Goal: Browse casually

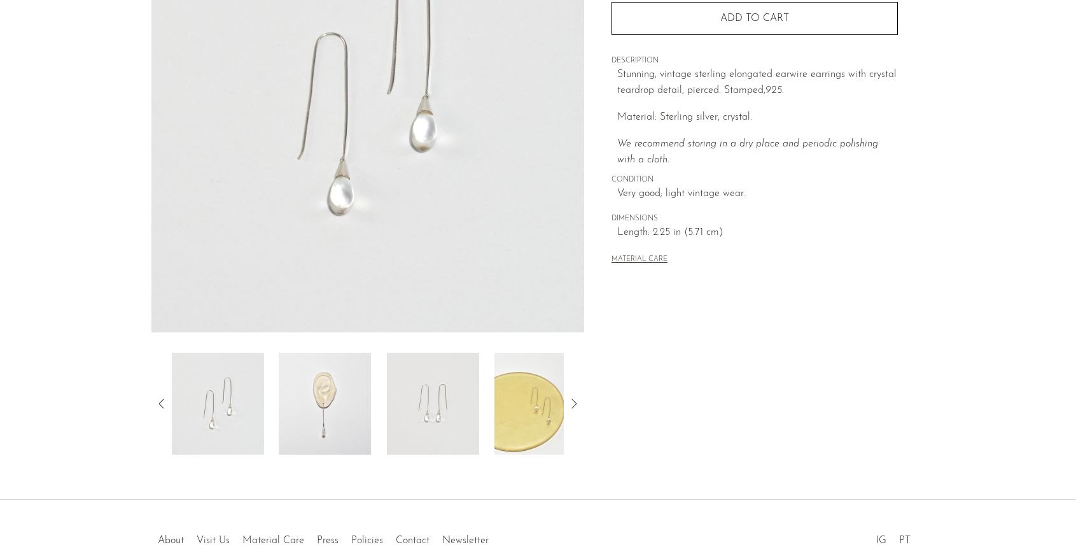
scroll to position [282, 0]
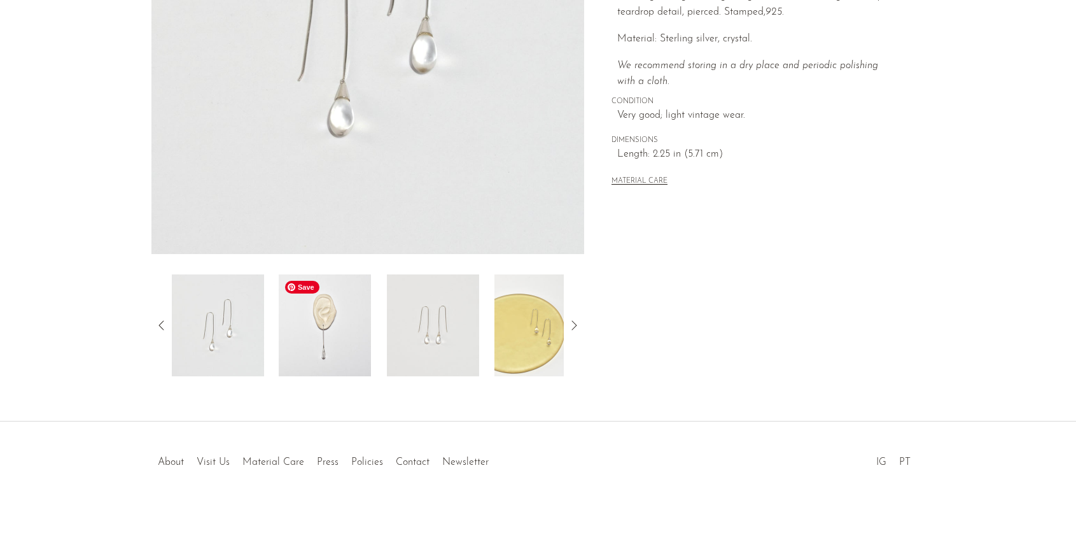
click at [312, 310] on img at bounding box center [325, 325] width 92 height 102
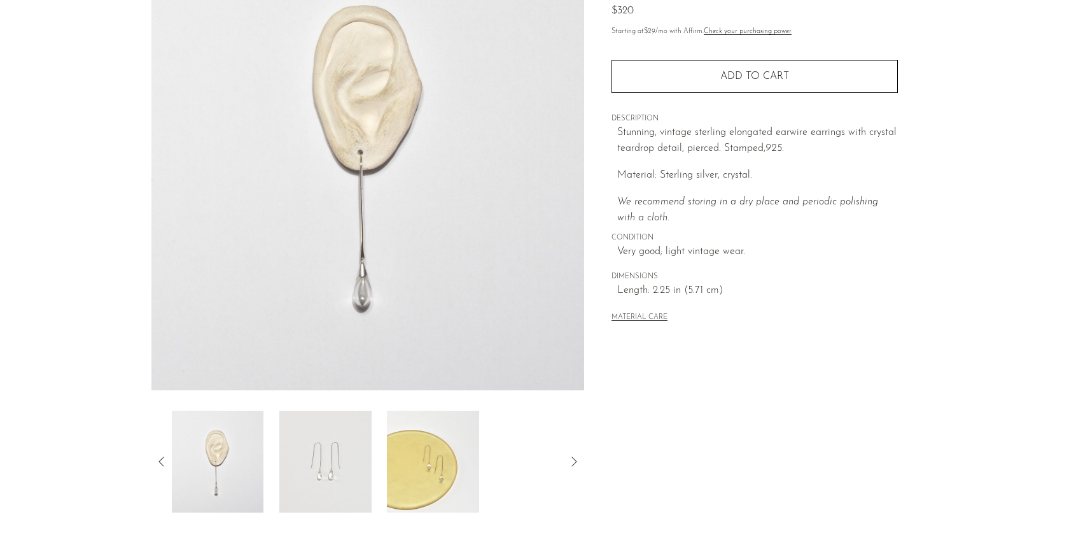
scroll to position [144, 0]
click at [427, 477] on img at bounding box center [433, 463] width 92 height 102
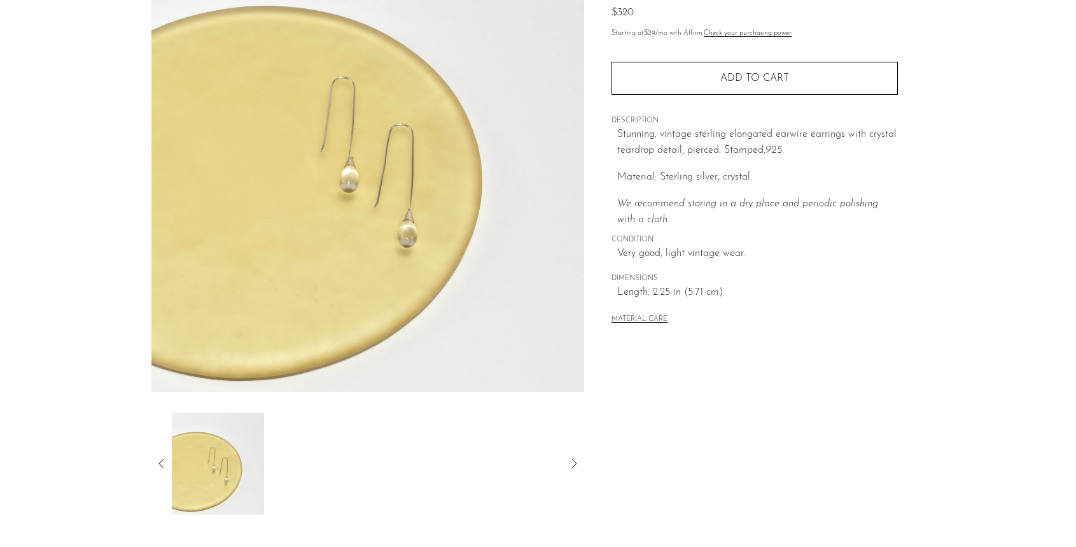
click at [162, 463] on icon at bounding box center [161, 463] width 15 height 15
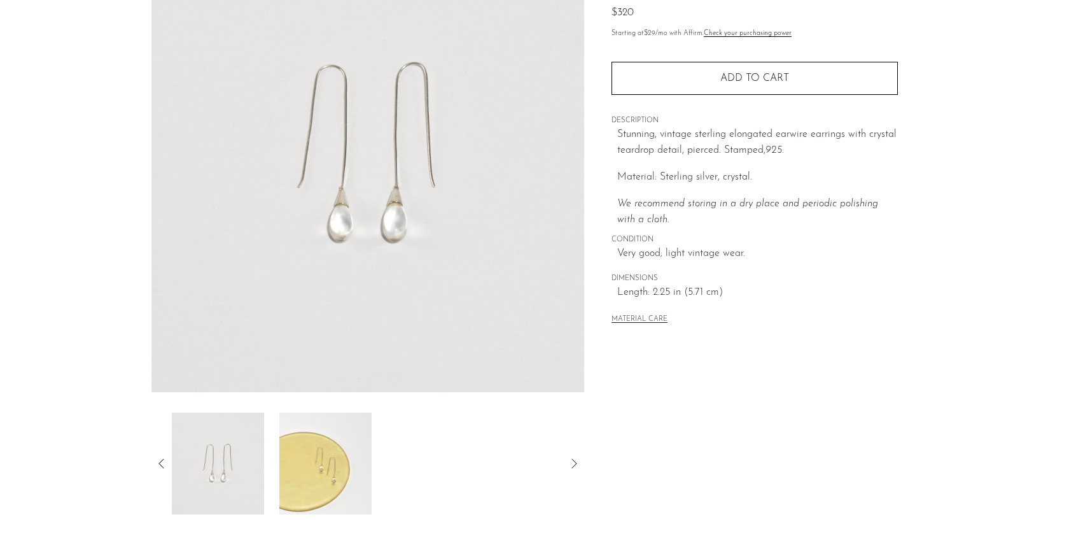
click at [162, 463] on icon at bounding box center [161, 463] width 15 height 15
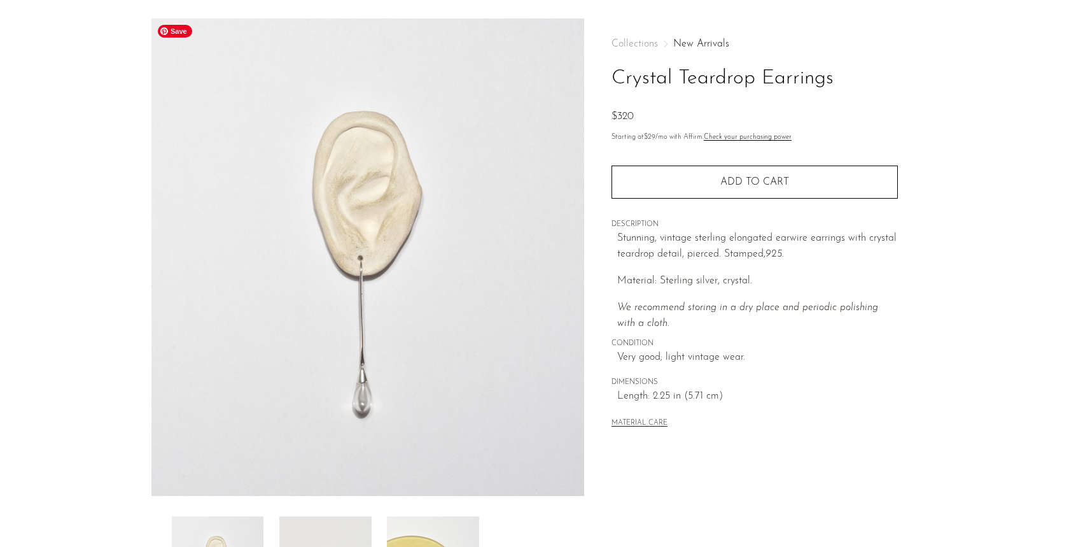
scroll to position [34, 0]
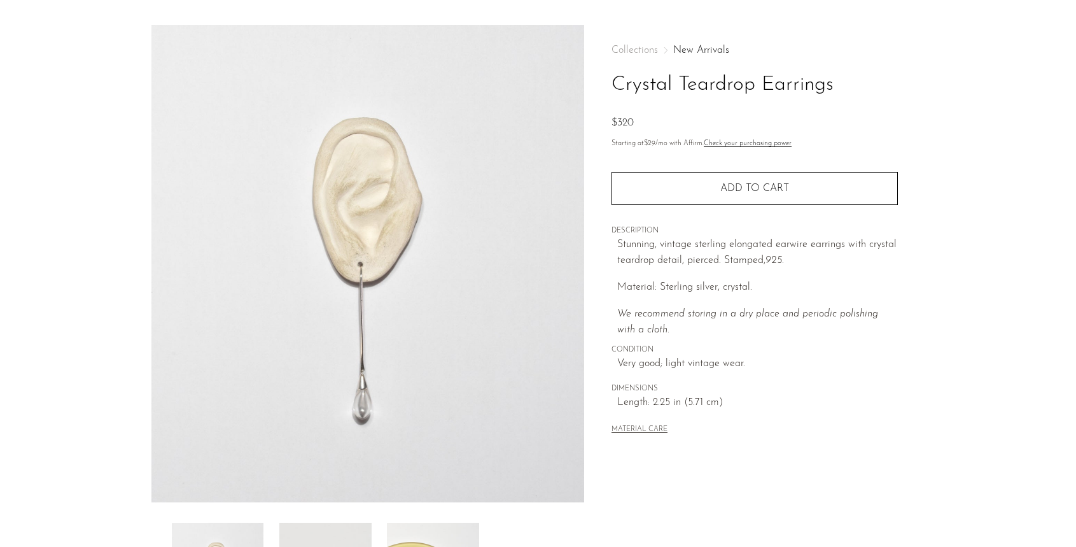
drag, startPoint x: 615, startPoint y: 81, endPoint x: 850, endPoint y: 77, distance: 235.5
click at [850, 77] on h1 "Crystal Teardrop Earrings" at bounding box center [755, 85] width 286 height 32
copy h1 "Crystal Teardrop Earrings"
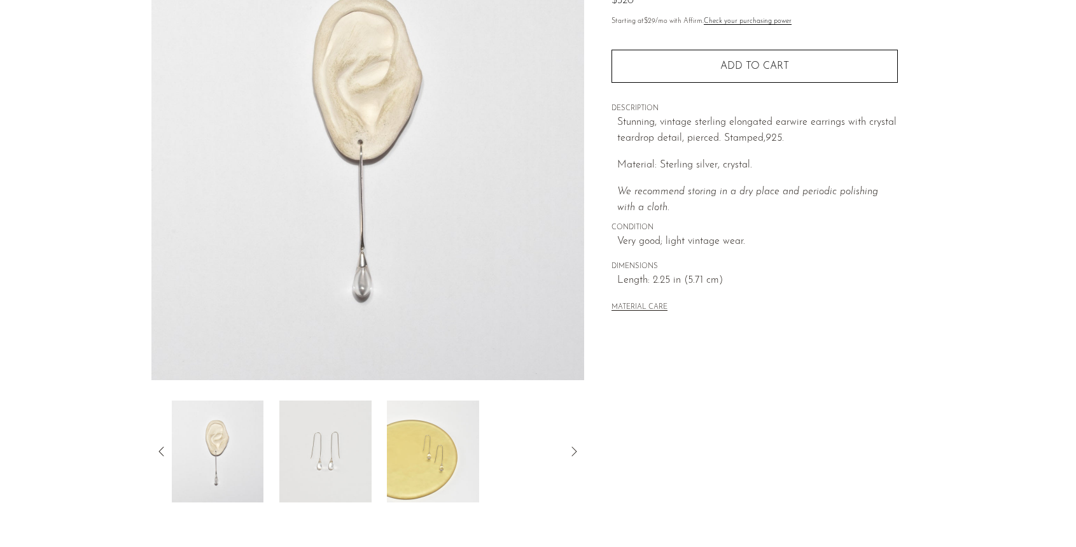
scroll to position [0, 0]
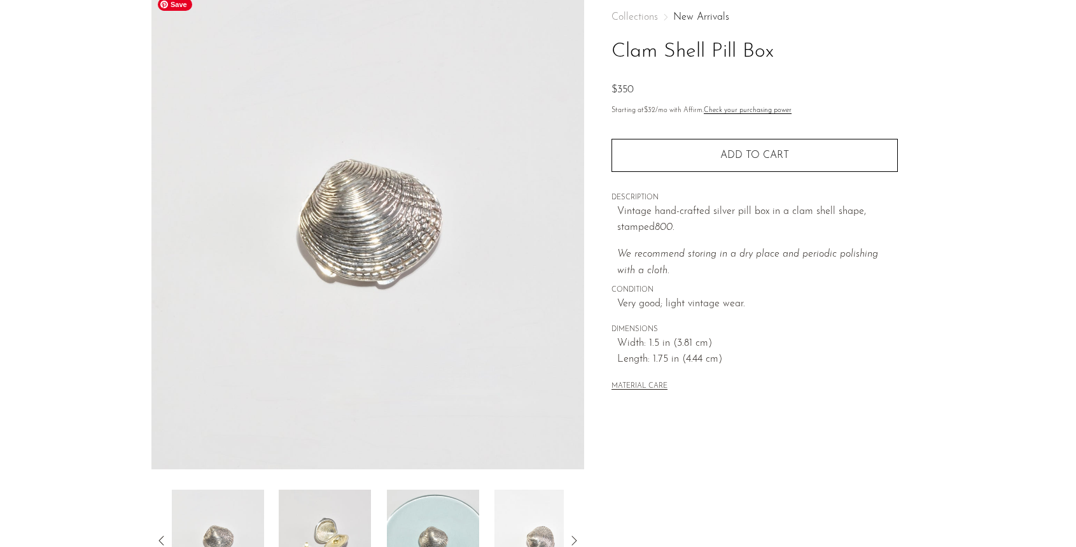
scroll to position [79, 0]
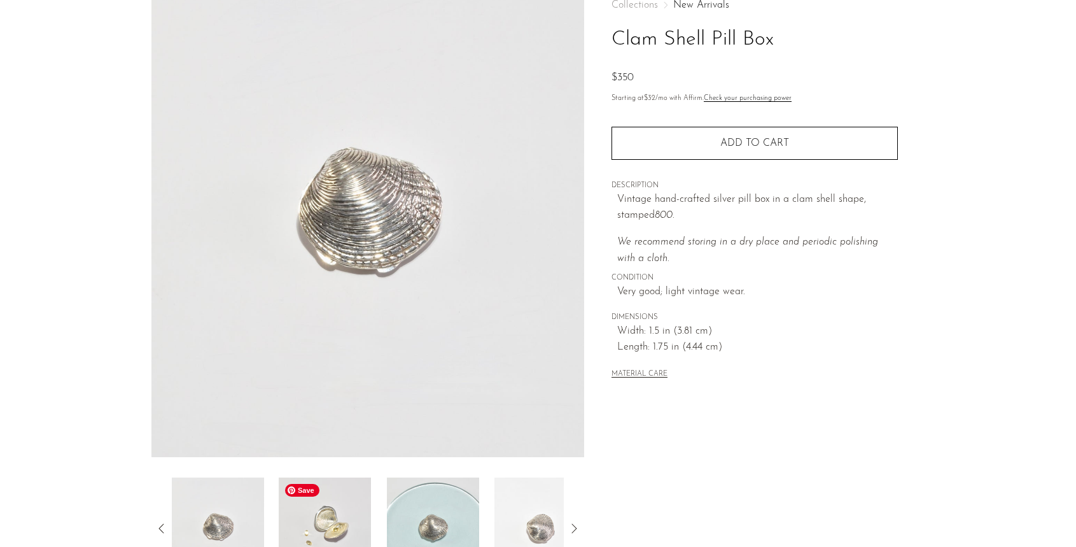
click at [330, 497] on img at bounding box center [325, 528] width 92 height 102
